Goal: Find specific page/section: Find specific page/section

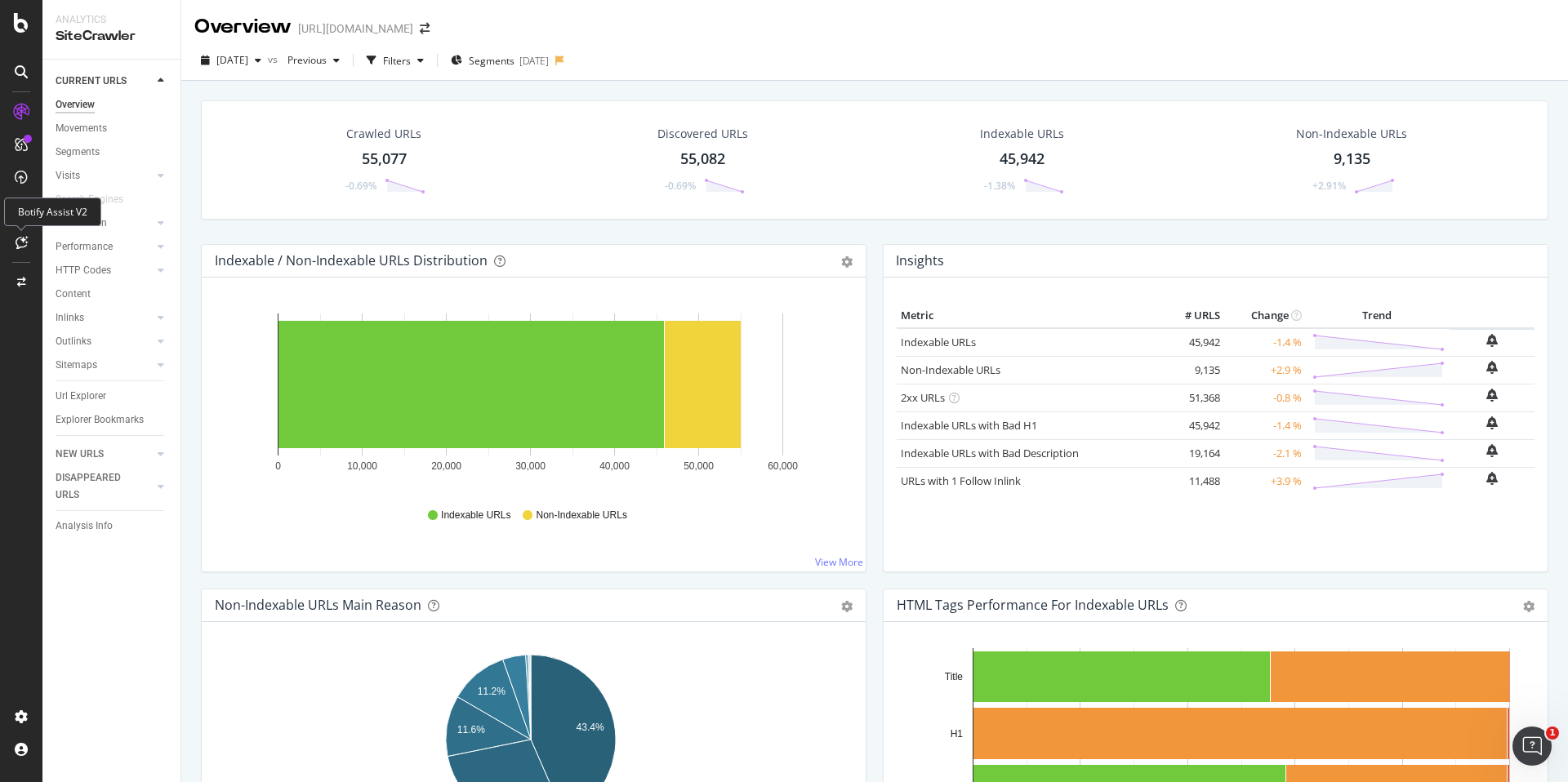
click at [18, 240] on icon at bounding box center [21, 243] width 12 height 13
